Goal: Task Accomplishment & Management: Manage account settings

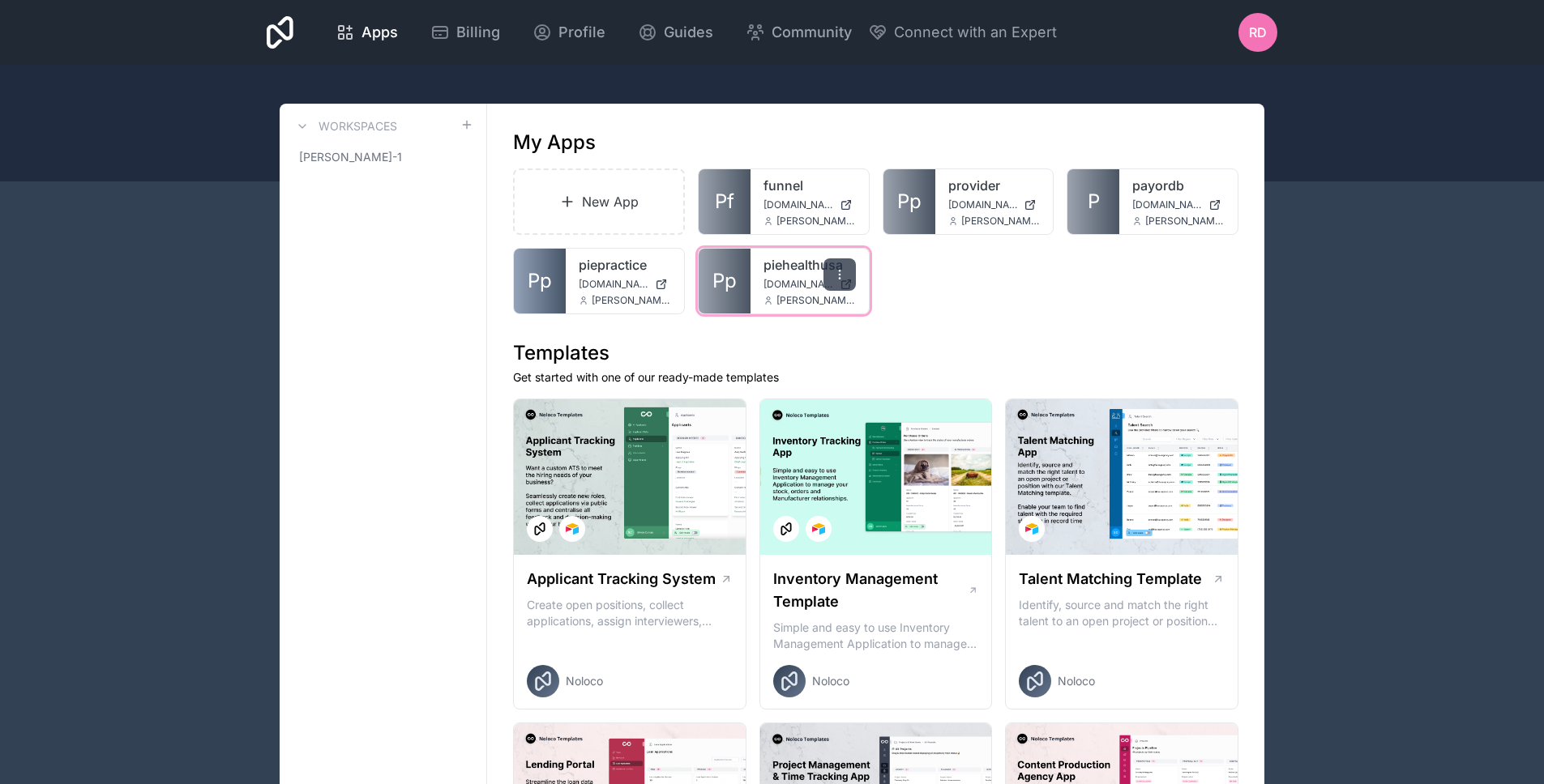
click at [840, 269] on icon at bounding box center [839, 274] width 12 height 12
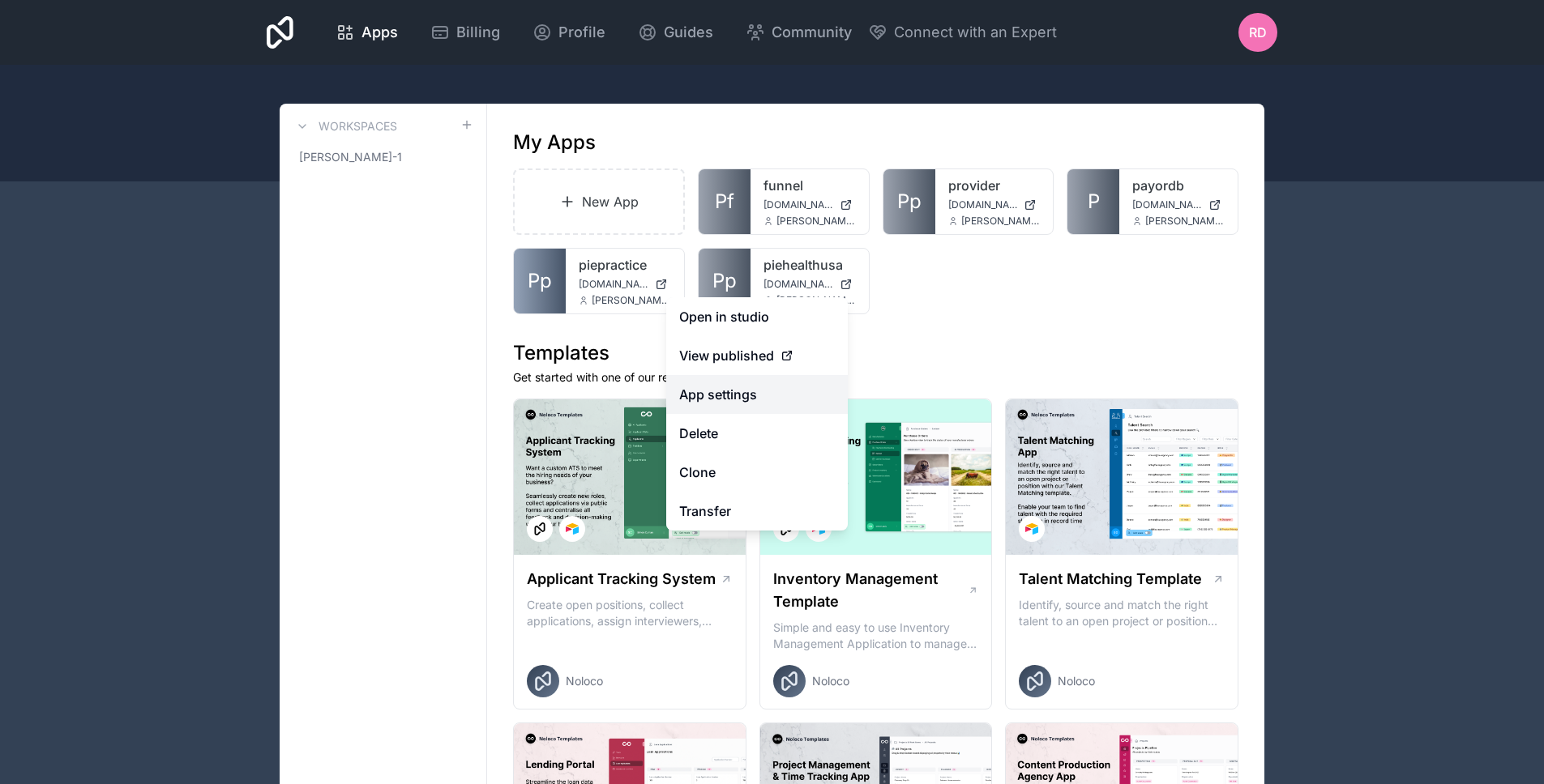
click at [749, 389] on link "App settings" at bounding box center [757, 394] width 182 height 38
